Goal: Task Accomplishment & Management: Manage account settings

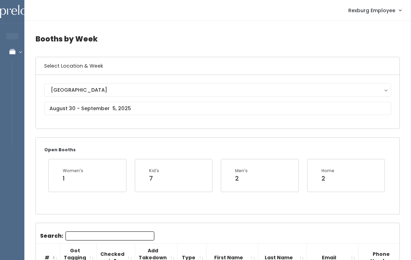
click at [245, 39] on h4 "Booths by Week" at bounding box center [217, 38] width 364 height 19
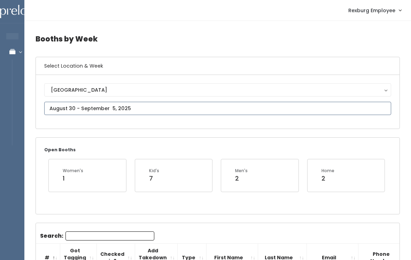
click at [162, 108] on input "text" at bounding box center [217, 108] width 347 height 13
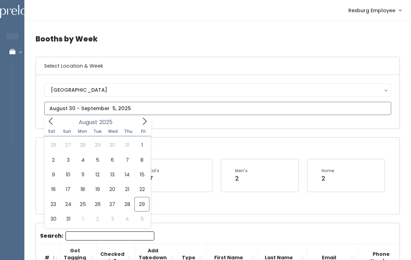
click at [144, 122] on icon at bounding box center [145, 121] width 8 height 8
type input "September 6 to September 12"
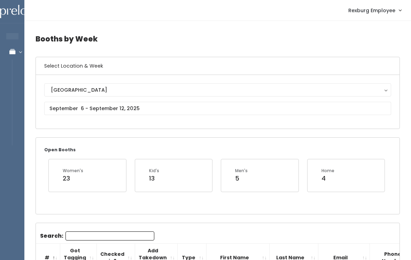
click at [119, 237] on input "Search:" at bounding box center [109, 235] width 89 height 9
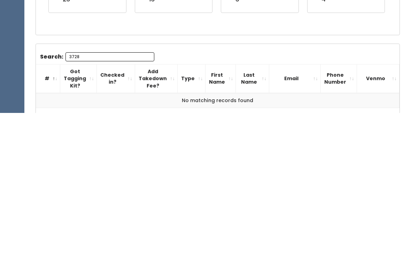
scroll to position [78, 0]
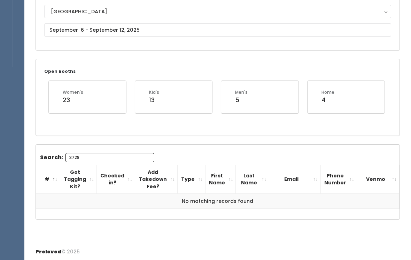
click at [105, 156] on input "3728" at bounding box center [109, 157] width 89 height 9
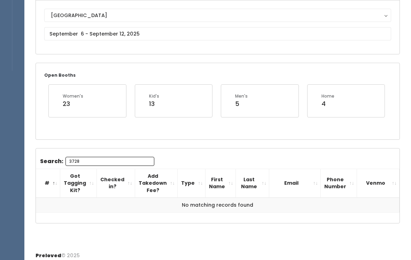
type input "3728"
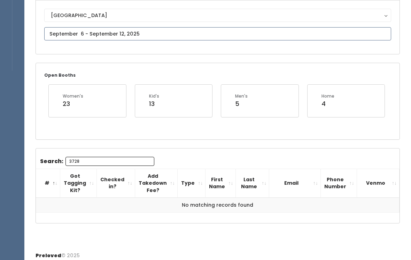
click at [182, 35] on input "text" at bounding box center [217, 33] width 347 height 13
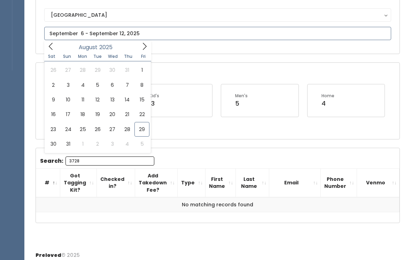
scroll to position [75, 0]
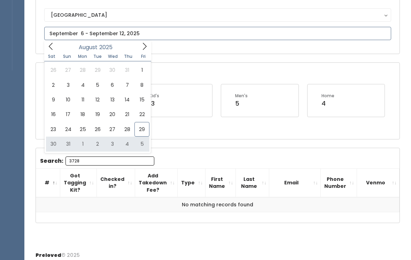
type input "August 30 to September 5"
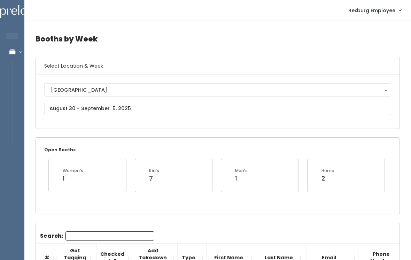
click at [122, 232] on input "Search:" at bounding box center [109, 235] width 89 height 9
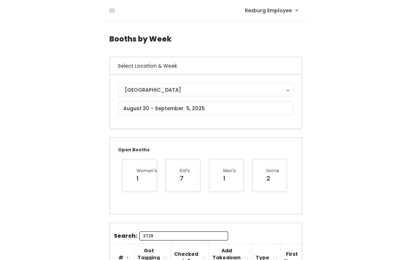
scroll to position [85, 0]
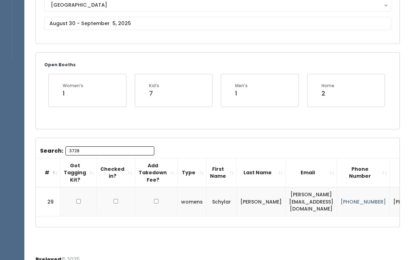
click at [92, 147] on input "3728" at bounding box center [109, 150] width 89 height 9
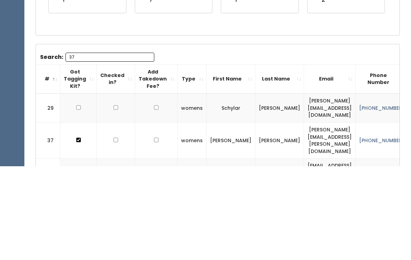
type input "3"
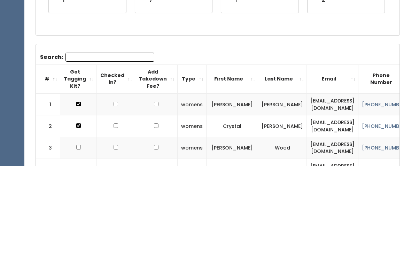
scroll to position [179, 0]
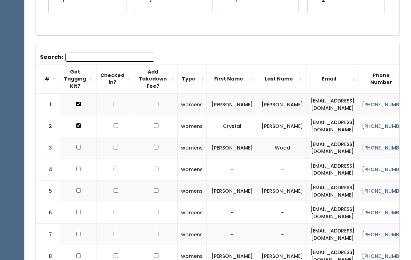
click at [125, 60] on input "Search:" at bounding box center [109, 57] width 89 height 9
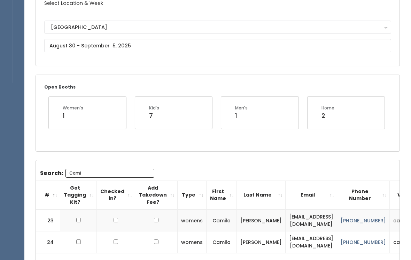
scroll to position [63, 0]
click at [121, 173] on input "Cami" at bounding box center [109, 172] width 89 height 9
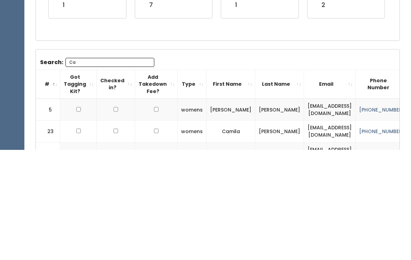
type input "C"
type input "E"
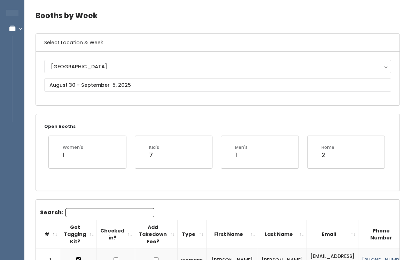
scroll to position [29, 0]
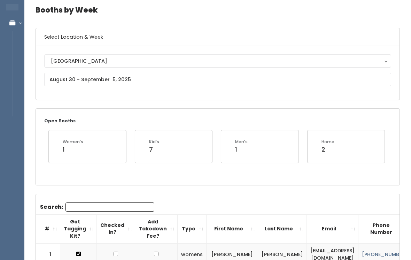
click at [90, 138] on div "Women's 1" at bounding box center [87, 146] width 77 height 32
click at [87, 153] on div "Women's 1" at bounding box center [87, 146] width 61 height 15
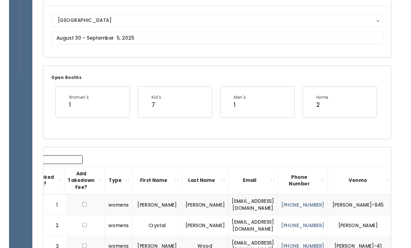
scroll to position [0, 0]
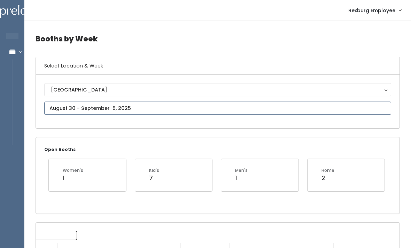
click at [304, 107] on input "text" at bounding box center [217, 108] width 347 height 13
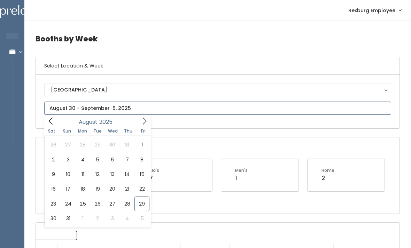
type input "August 23 to August 29"
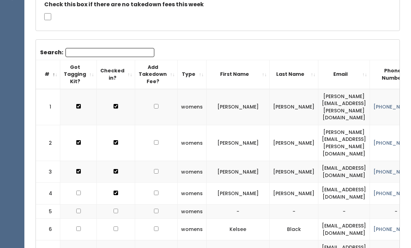
scroll to position [143, 0]
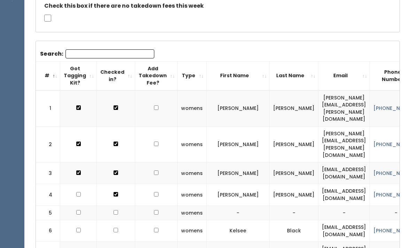
click at [78, 53] on input "Search:" at bounding box center [109, 53] width 89 height 9
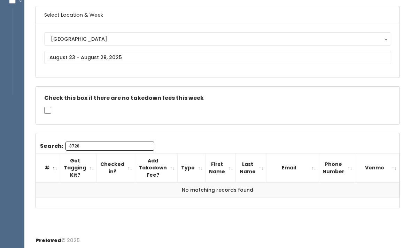
scroll to position [35, 0]
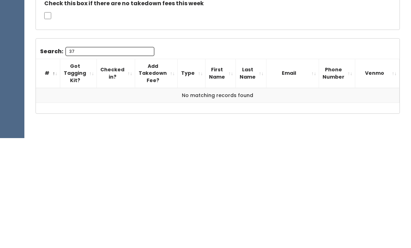
type input "3"
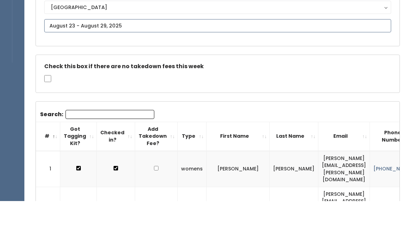
click at [60, 66] on input "text" at bounding box center [217, 72] width 347 height 13
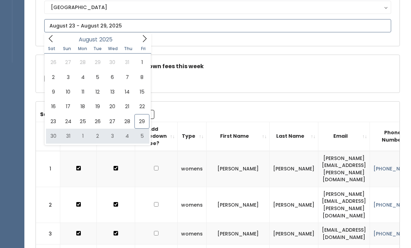
type input "August 30 to September 5"
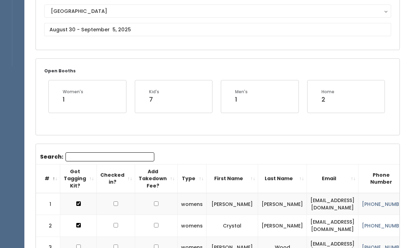
scroll to position [81, 0]
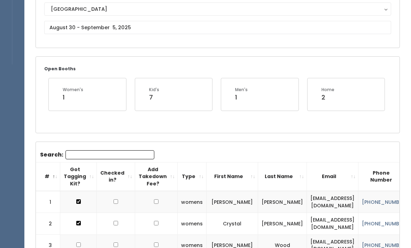
click at [85, 154] on input "Search:" at bounding box center [109, 154] width 89 height 9
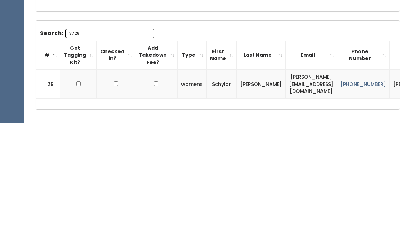
scroll to position [96, 0]
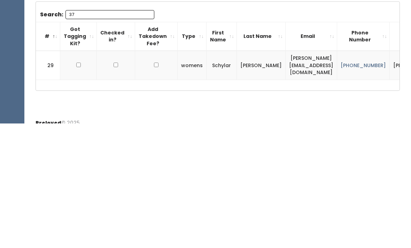
type input "3"
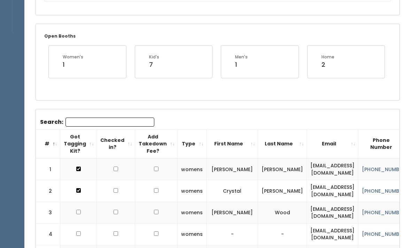
scroll to position [0, 0]
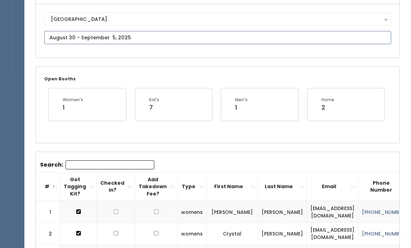
click at [299, 44] on input "text" at bounding box center [217, 37] width 347 height 13
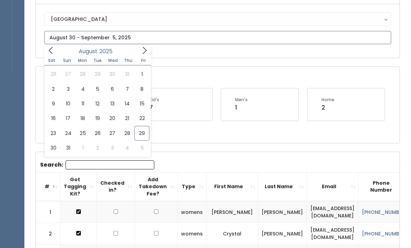
scroll to position [71, 0]
type input "August 23 to August 29"
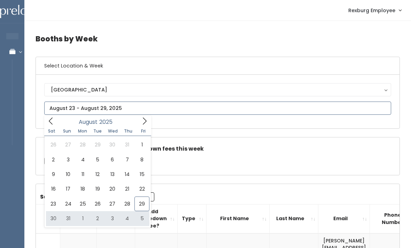
type input "August 30 to September 5"
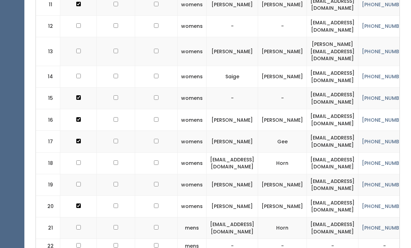
click at [74, 71] on td at bounding box center [78, 77] width 37 height 22
checkbox input "true"
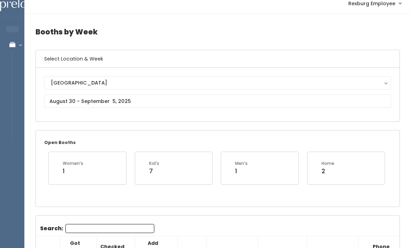
scroll to position [8, 0]
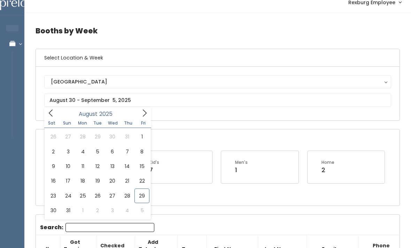
click at [322, 133] on div "Open Booths Women's 1 Kid's 7 Men's 1 Home 2" at bounding box center [217, 167] width 363 height 76
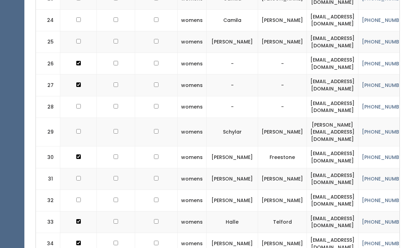
scroll to position [0, 0]
checkbox input "true"
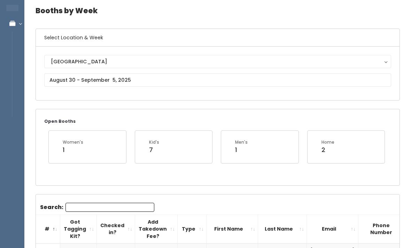
scroll to position [85, 0]
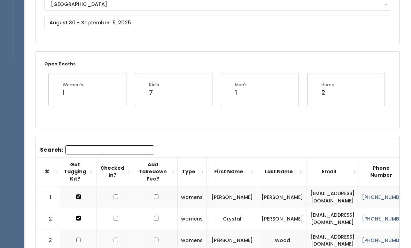
click at [78, 147] on input "Search:" at bounding box center [109, 150] width 89 height 9
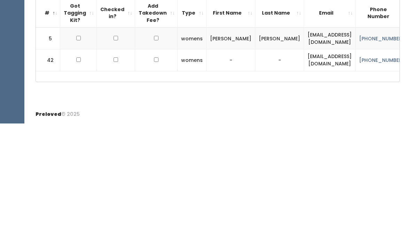
scroll to position [95, 0]
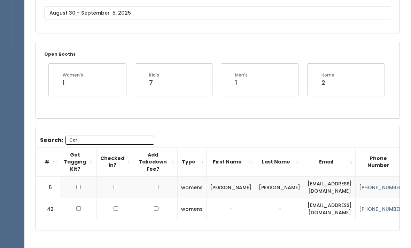
click at [84, 148] on th "Got Tagging Kit?" at bounding box center [78, 162] width 37 height 29
click at [103, 137] on input "Car" at bounding box center [109, 140] width 89 height 9
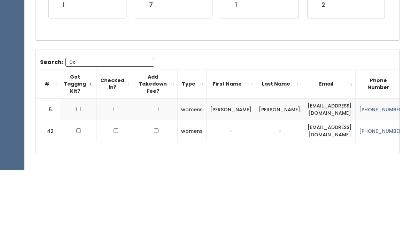
type input "C"
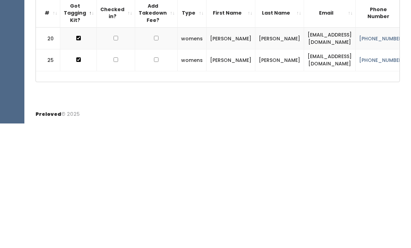
scroll to position [125, 0]
type input "Craf"
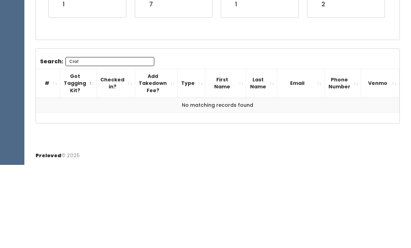
scroll to position [90, 0]
